Goal: Navigation & Orientation: Find specific page/section

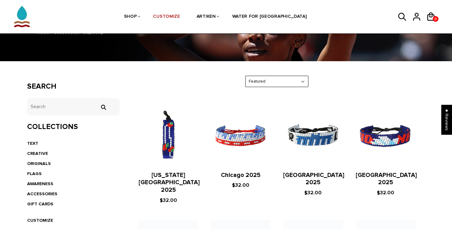
scroll to position [81, 0]
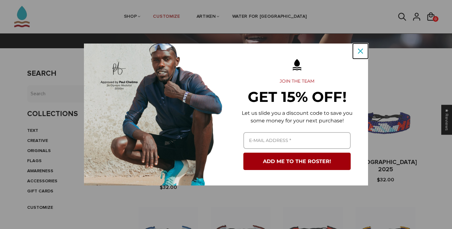
click at [360, 51] on icon "close icon" at bounding box center [360, 51] width 5 height 5
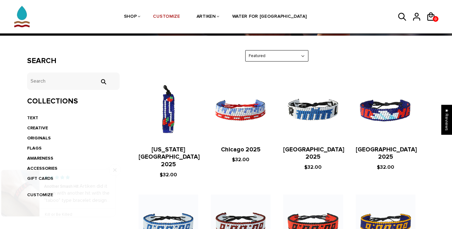
scroll to position [0, 0]
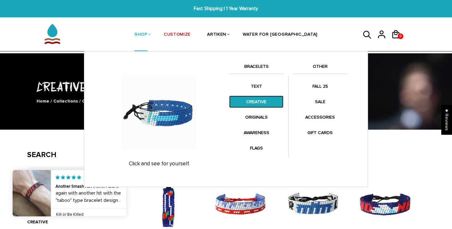
click at [255, 103] on link "CREATIVE" at bounding box center [256, 102] width 54 height 12
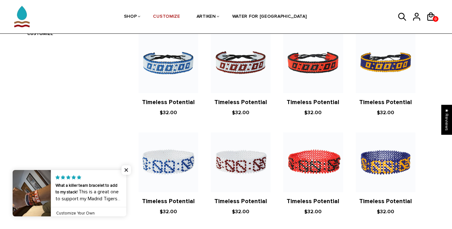
scroll to position [218, 0]
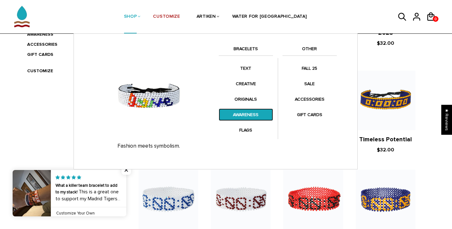
click at [246, 113] on link "AWARENESS" at bounding box center [246, 115] width 54 height 12
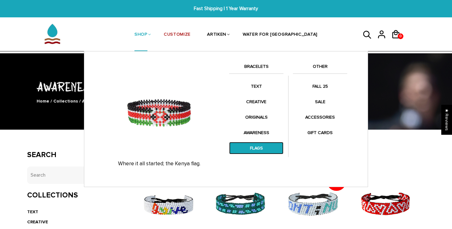
click at [249, 152] on link "FLAGS" at bounding box center [256, 148] width 54 height 12
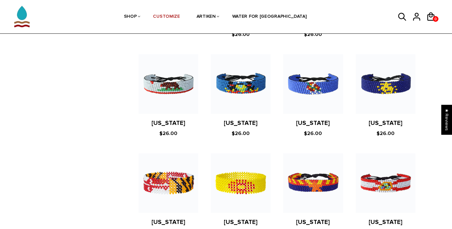
scroll to position [342, 0]
